Goal: Task Accomplishment & Management: Manage account settings

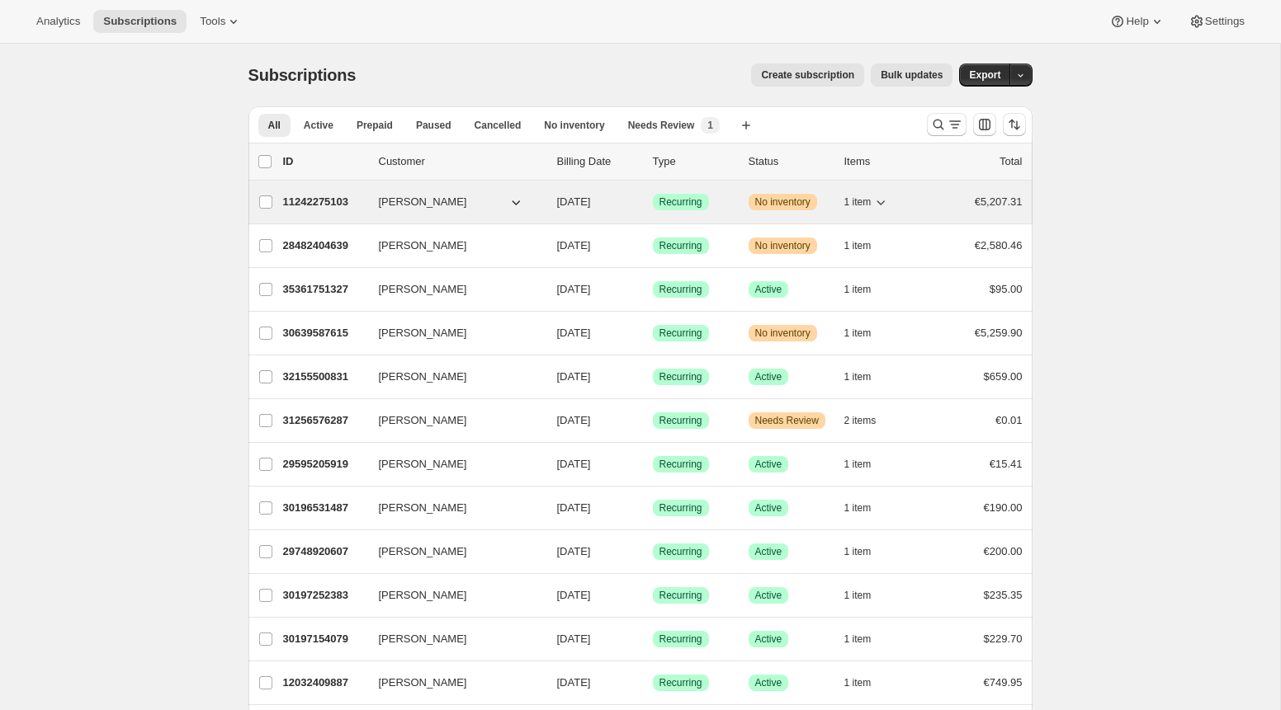
click at [312, 200] on p "11242275103" at bounding box center [324, 202] width 83 height 17
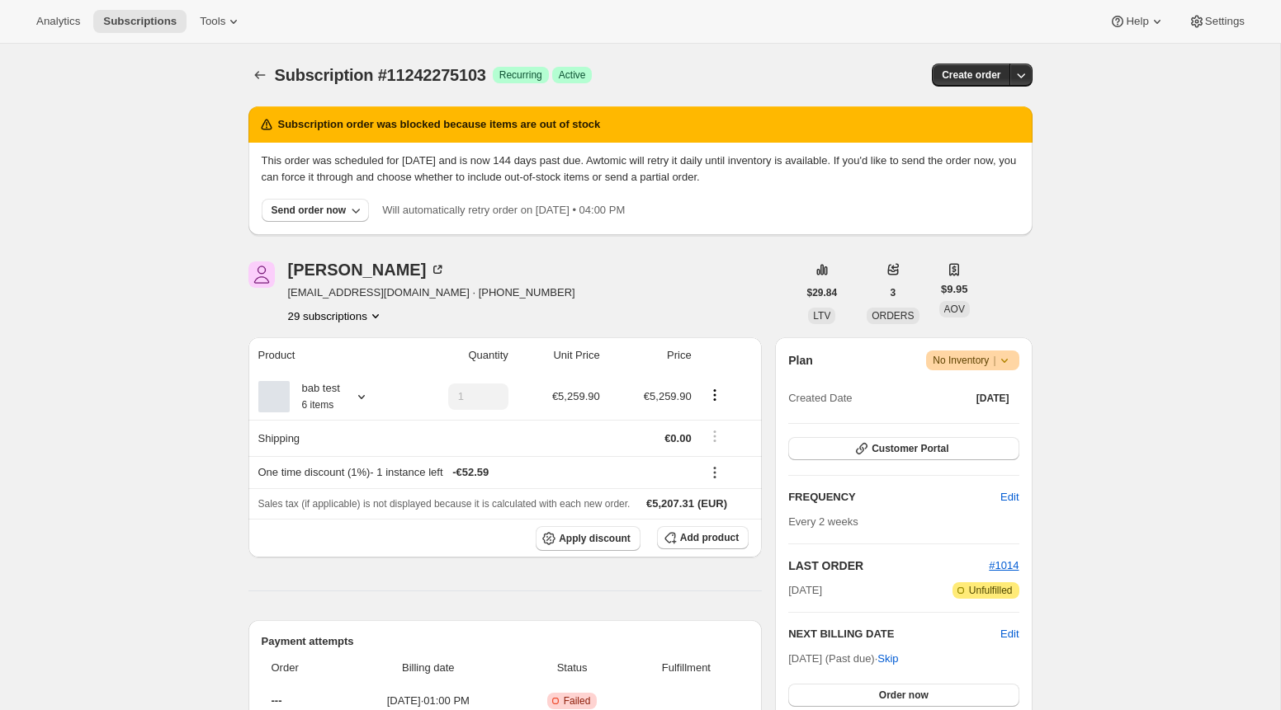
click at [1017, 347] on div "Plan Warning No Inventory | Created Date [DATE] Customer Portal FREQUENCY Edit …" at bounding box center [903, 550] width 257 height 427
click at [1009, 361] on icon at bounding box center [1004, 360] width 17 height 17
click at [989, 418] on span "Cancel subscription" at bounding box center [966, 421] width 93 height 12
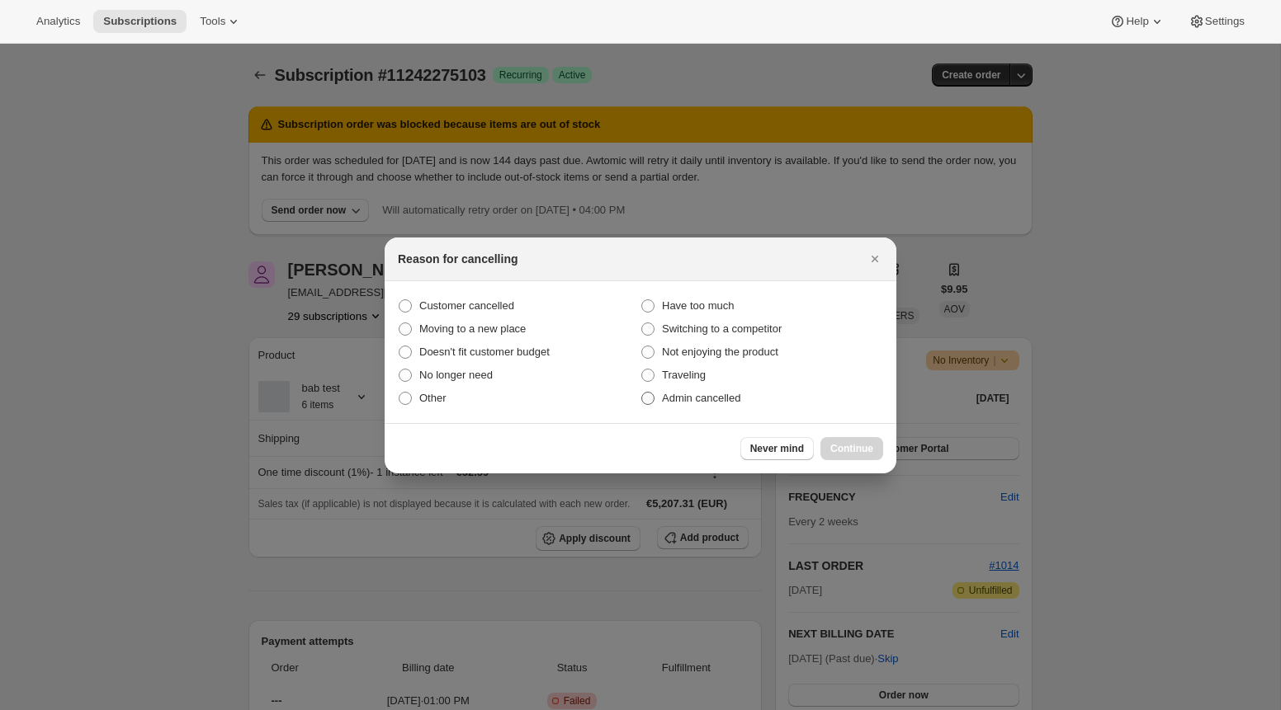
drag, startPoint x: 740, startPoint y: 402, endPoint x: 751, endPoint y: 408, distance: 12.6
click at [740, 402] on span "Admin cancelled" at bounding box center [701, 398] width 78 height 12
click at [642, 393] on input "Admin cancelled" at bounding box center [641, 392] width 1 height 1
radio input "true"
click at [847, 443] on span "Continue" at bounding box center [851, 448] width 43 height 13
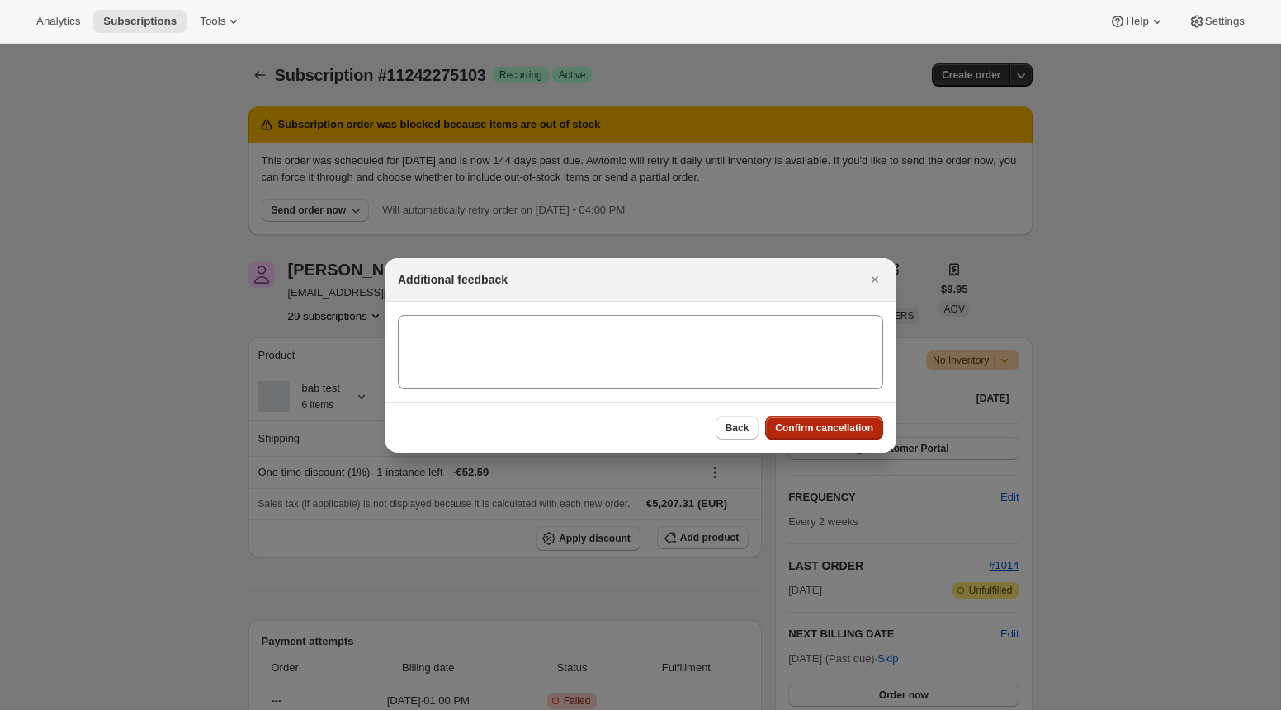
click at [855, 426] on span "Confirm cancellation" at bounding box center [824, 428] width 98 height 13
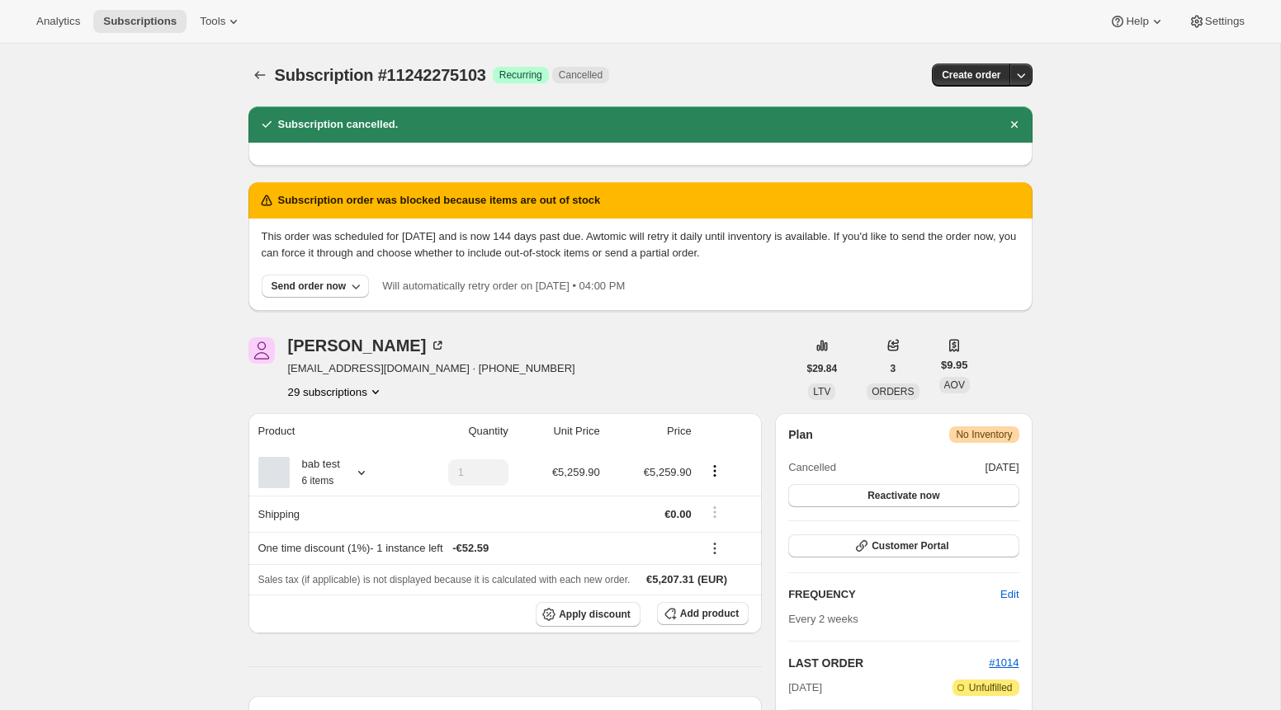
scroll to position [333, 0]
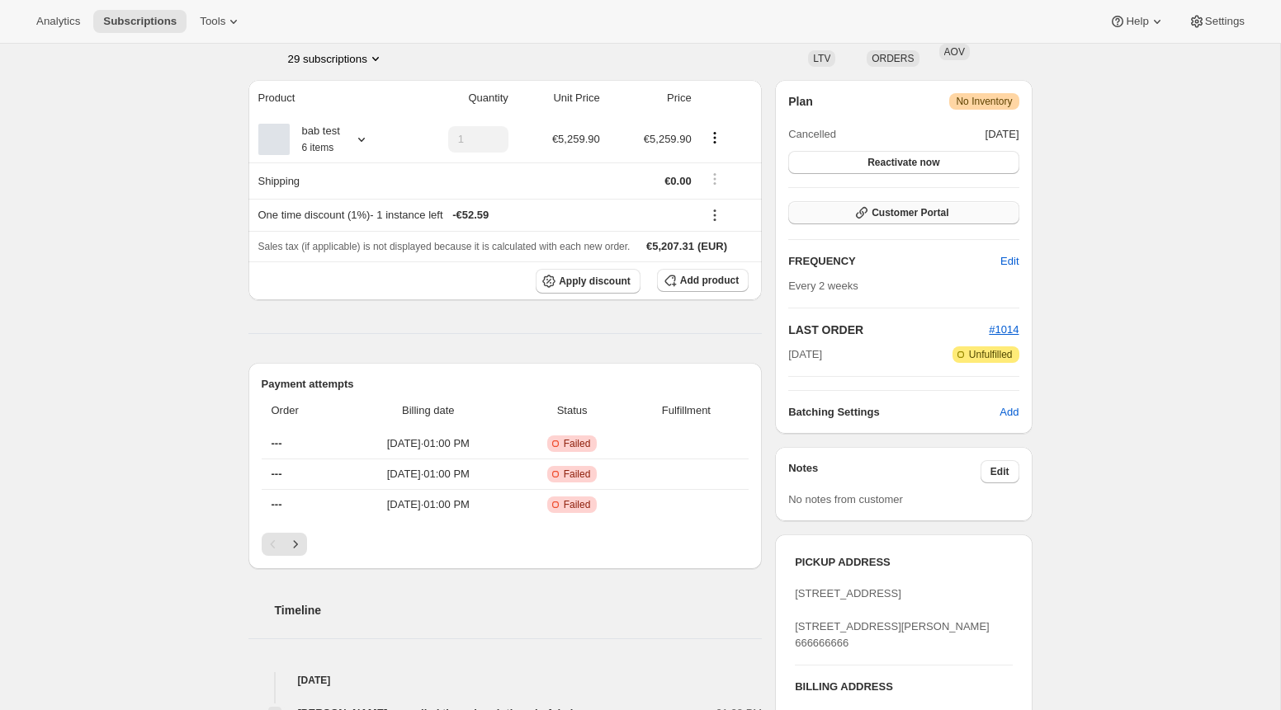
click at [914, 201] on button "Customer Portal" at bounding box center [903, 212] width 230 height 23
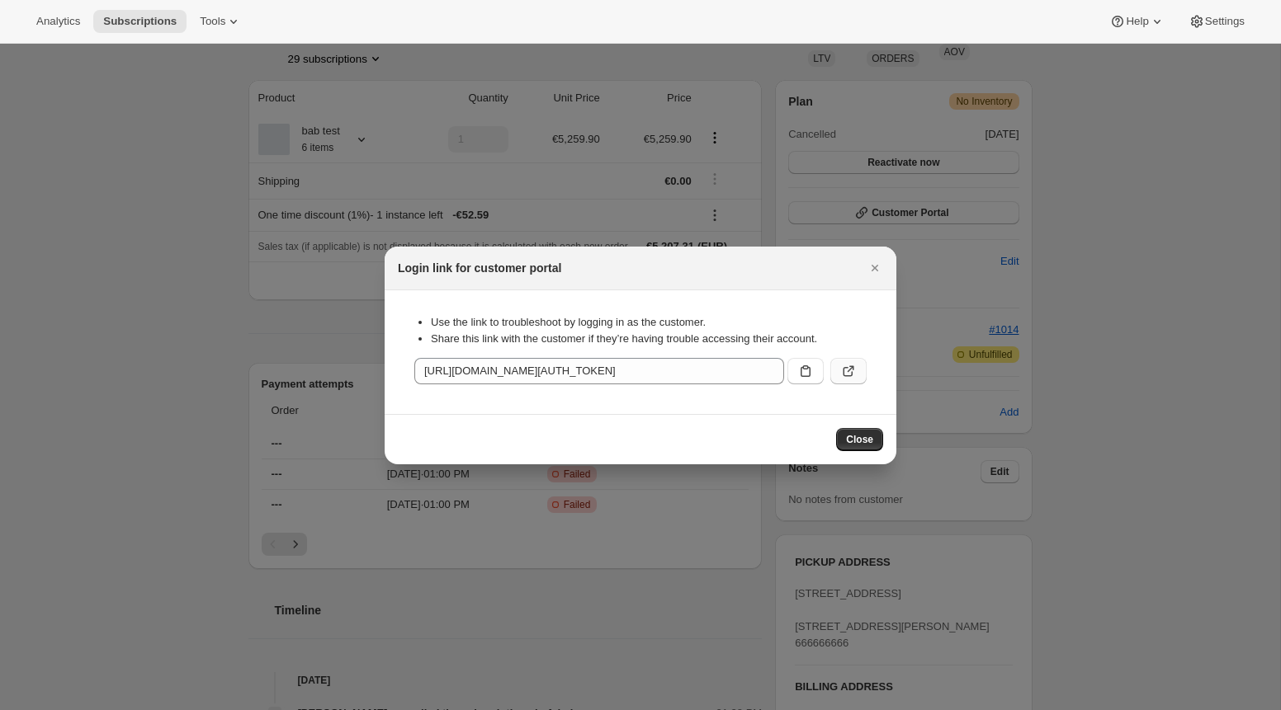
click at [854, 375] on button ":rcu:" at bounding box center [848, 371] width 36 height 26
click at [852, 437] on span "Close" at bounding box center [859, 439] width 27 height 13
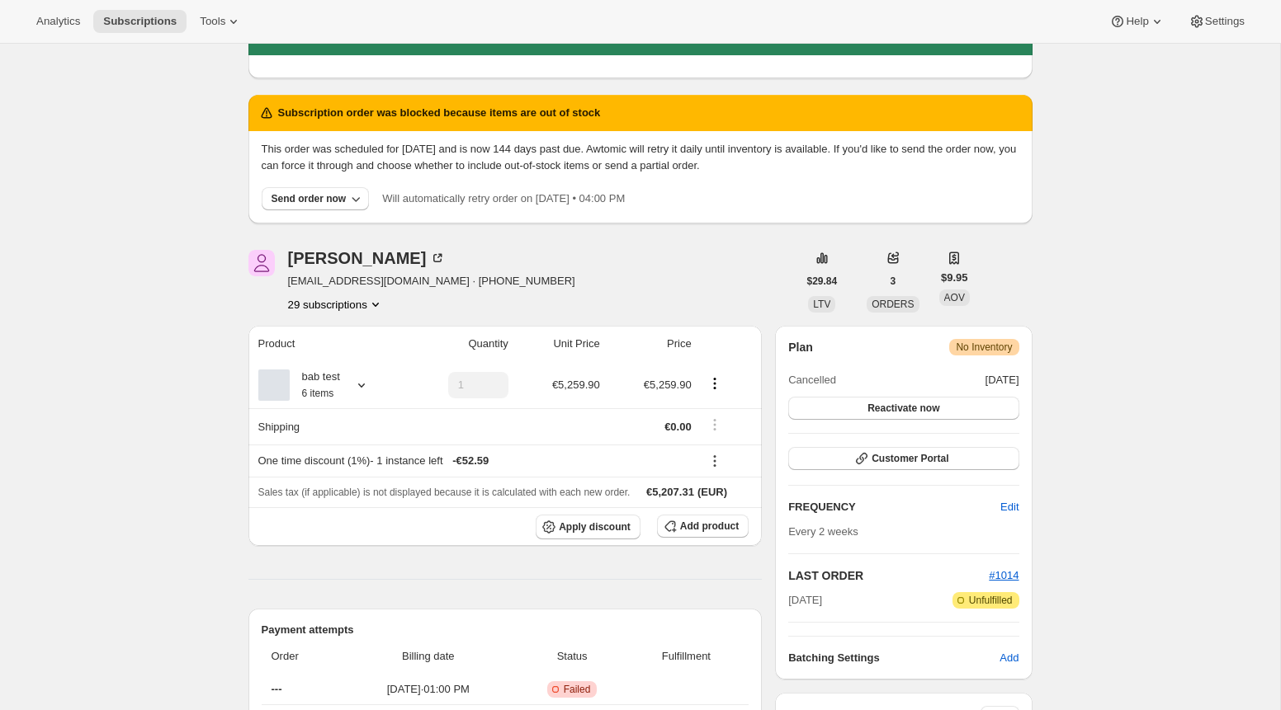
scroll to position [0, 0]
